Goal: Contribute content

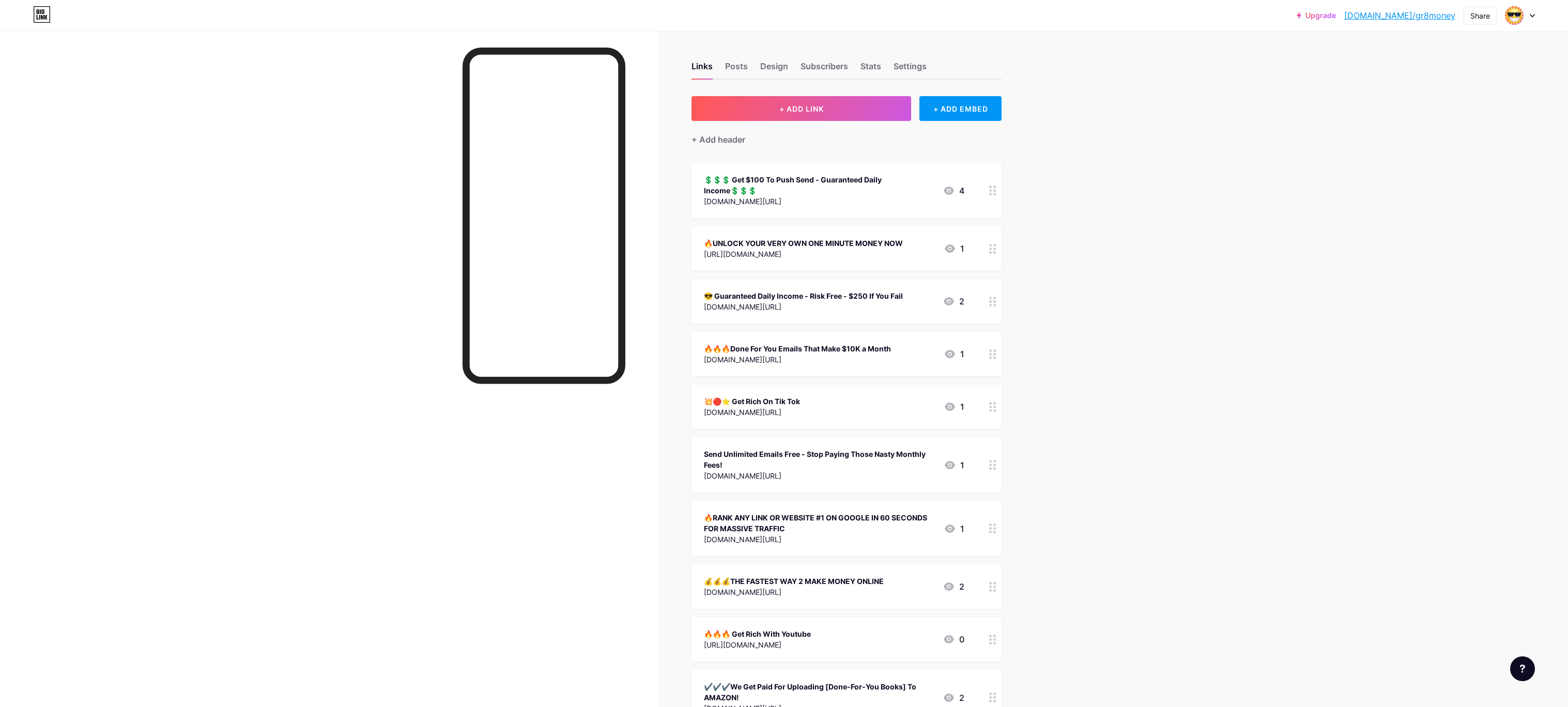
click at [775, 174] on div "💲💲💲 Get $100 To Push Send - Guaranteed Daily Income💲💲💲" at bounding box center [819, 185] width 230 height 21
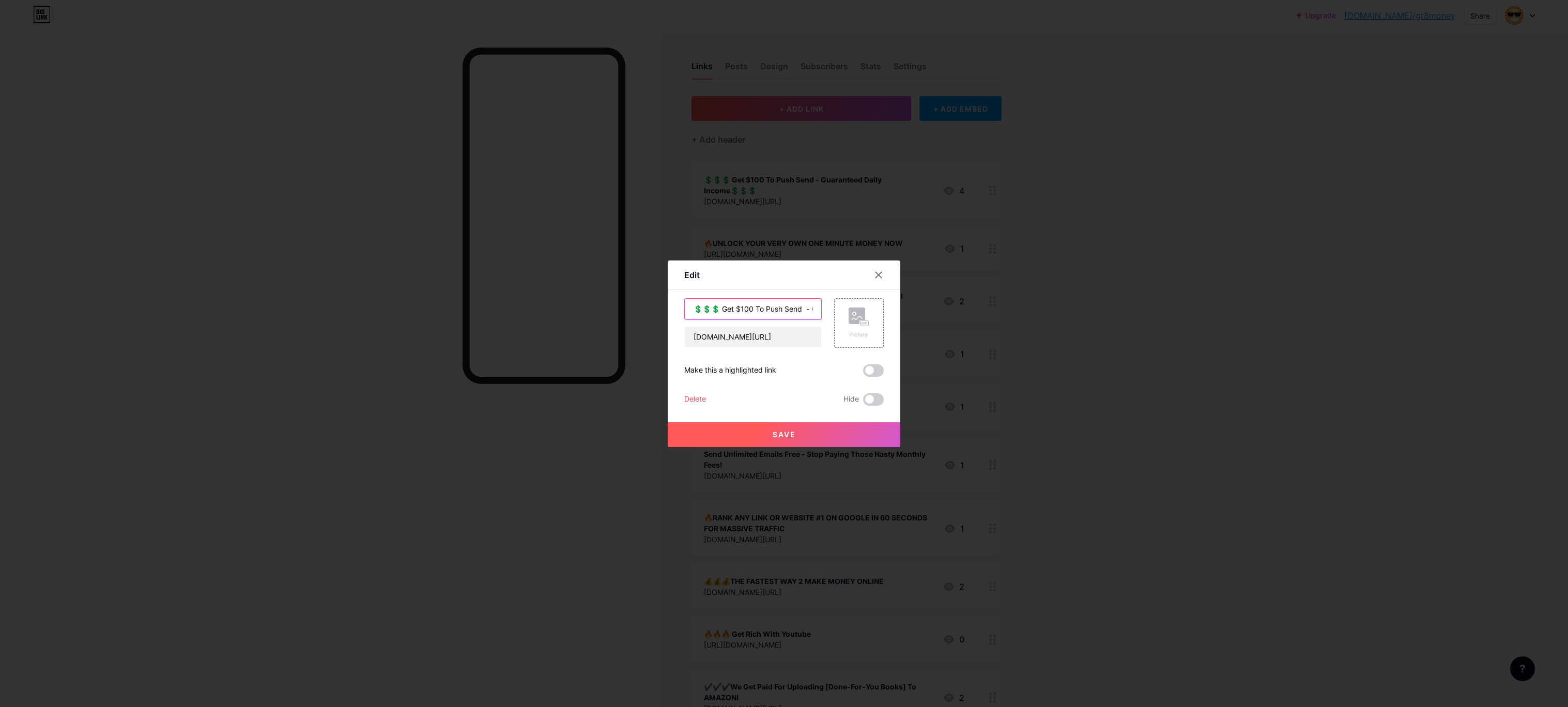
click at [853, 376] on div "💲💲💲 Get $100 To Push Send - Guaranteed Daily Income💲💲💲 [DOMAIN_NAME][URL] Pictu…" at bounding box center [784, 352] width 199 height 108
type input "💲💲💲 $900 Per Week Guaranteed"
click at [704, 279] on div "Edit Content YouTube Play YouTube video without leaving your page. ADD Vimeo Pl…" at bounding box center [784, 354] width 232 height 187
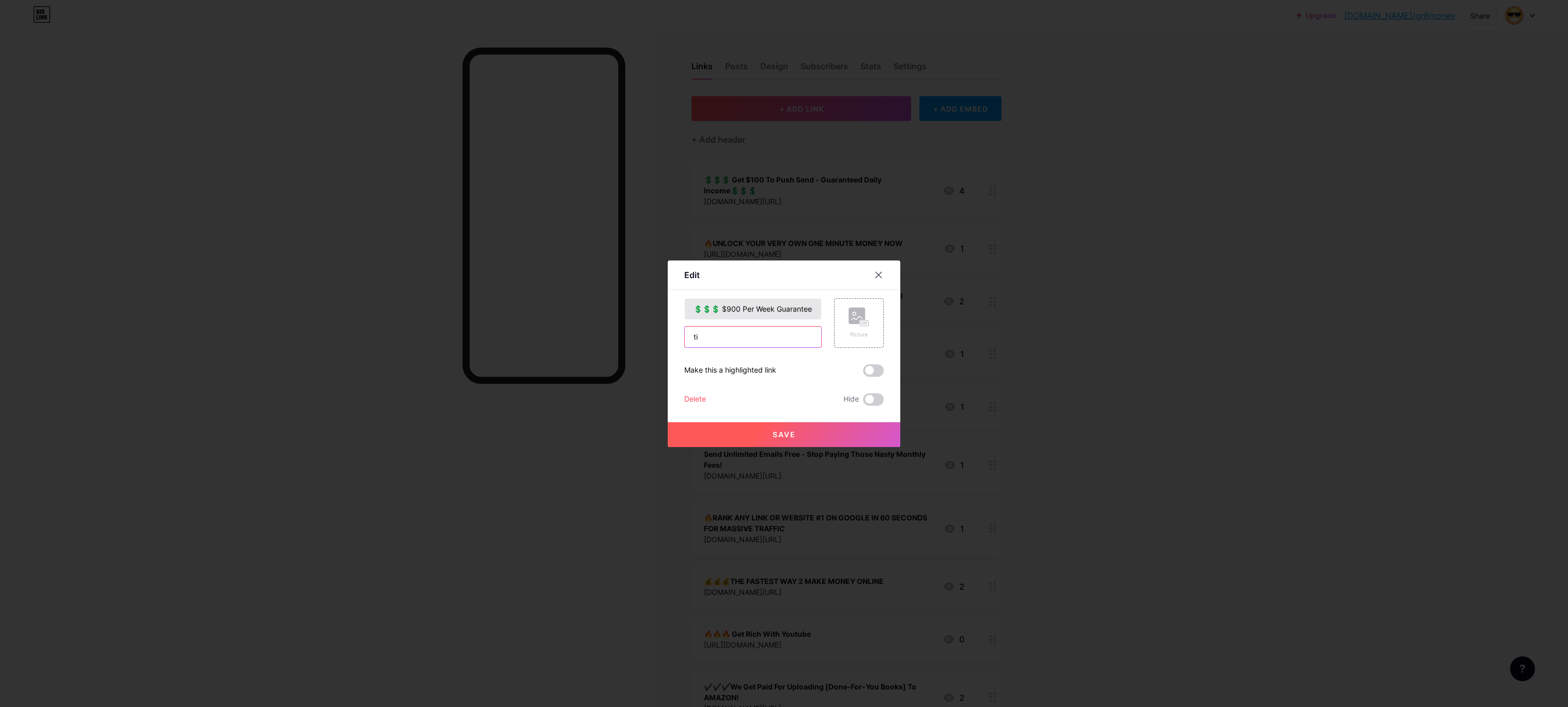
type input "t"
paste input "[URL][DOMAIN_NAME]"
type input "[URL][DOMAIN_NAME]"
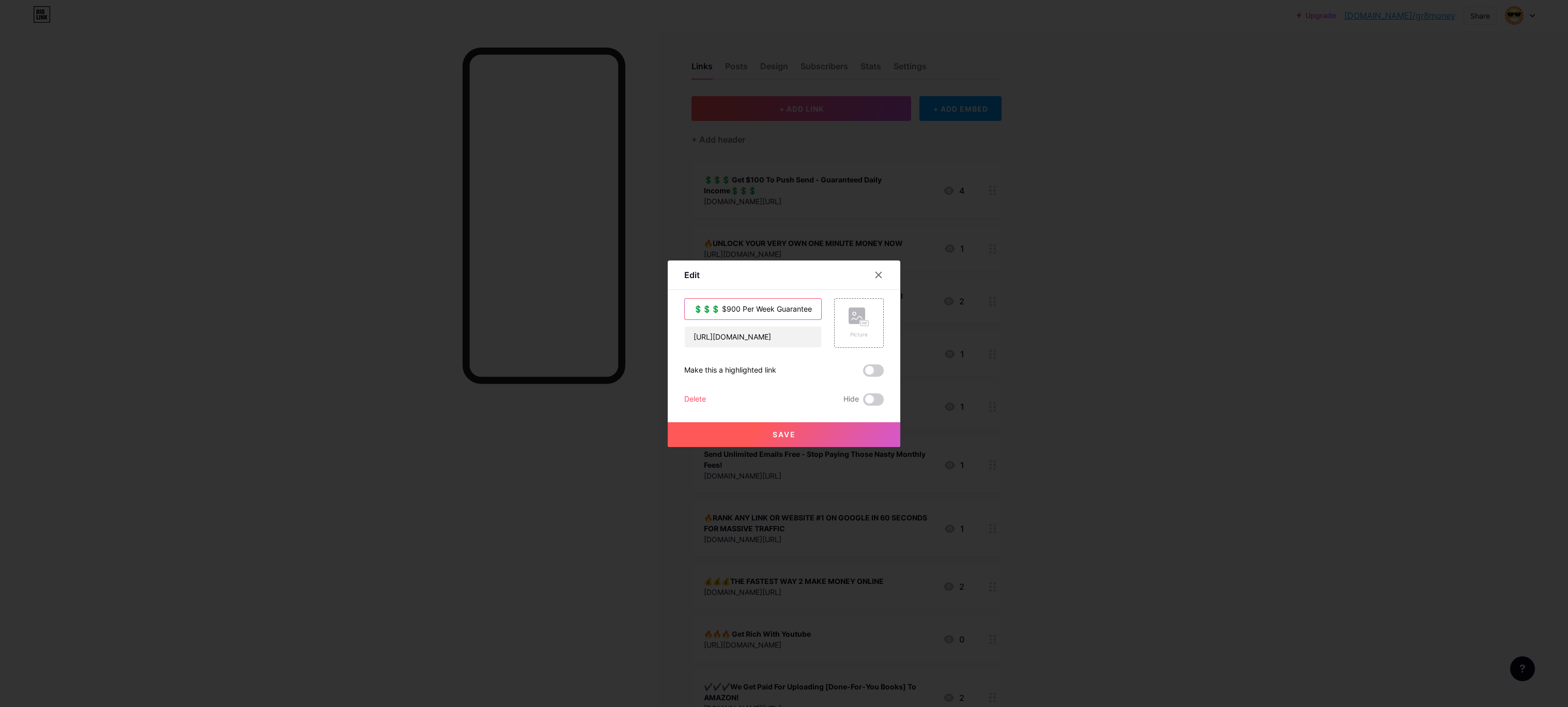
click at [518, 283] on div "Edit Content YouTube Play YouTube video without leaving your page. ADD Vimeo Pl…" at bounding box center [784, 354] width 1568 height 707
click at [887, 312] on div "Edit Content YouTube Play YouTube video without leaving your page. ADD Vimeo Pl…" at bounding box center [784, 354] width 232 height 187
type input "$900 Per Week Guaranteed - No Work"
click at [780, 432] on span "Save" at bounding box center [784, 434] width 23 height 9
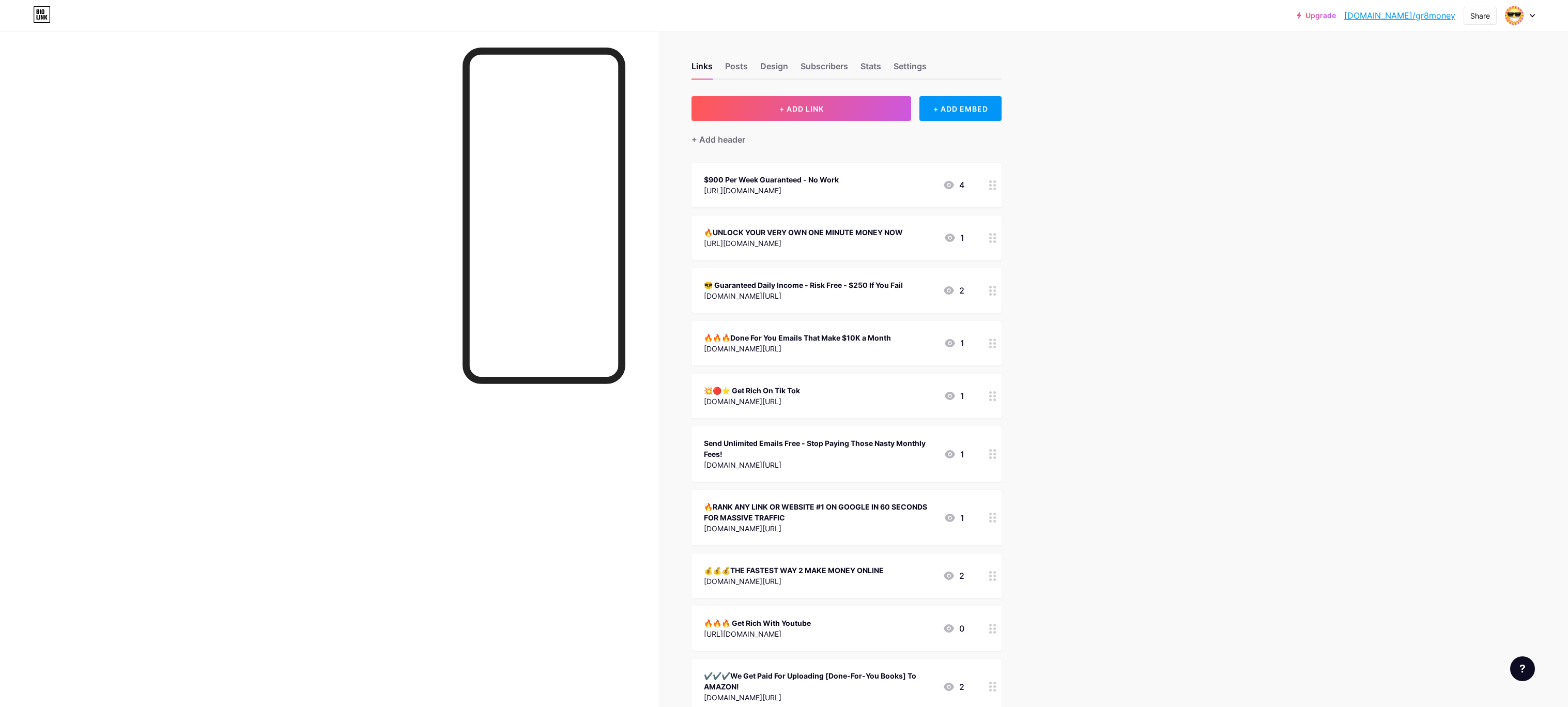
click at [800, 229] on div "🔥UNLOCK YOUR VERY OWN ONE MINUTE MONEY NOW" at bounding box center [803, 231] width 199 height 11
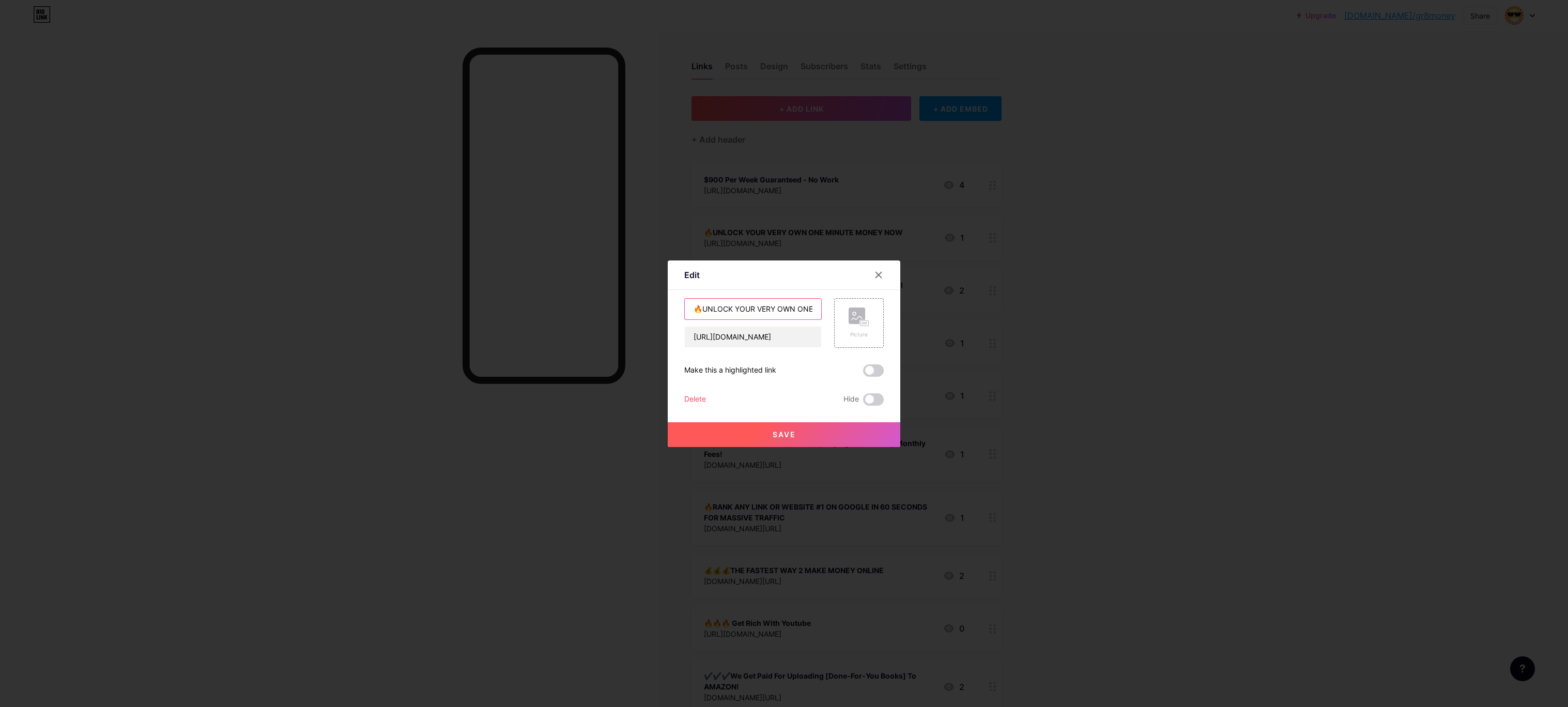
click at [764, 344] on div "🔥UNLOCK YOUR VERY OWN ONE MINUTE MONEY NOW [URL][DOMAIN_NAME]" at bounding box center [753, 323] width 137 height 49
type input "UNLOCK YOUR VERY OWN ONE MINUTE MONEY NOW"
click at [782, 432] on span "Save" at bounding box center [784, 434] width 23 height 9
